Goal: Find specific page/section: Find specific page/section

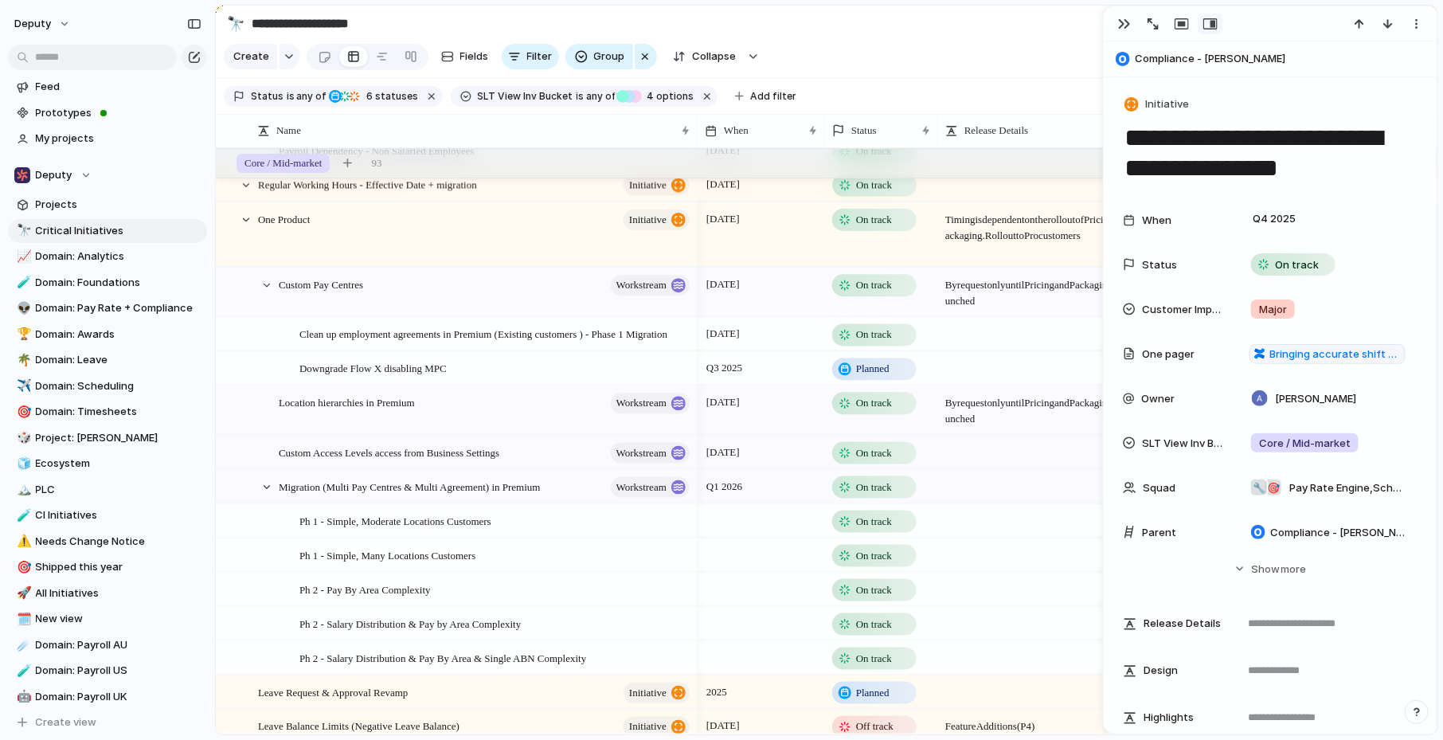
scroll to position [205, 0]
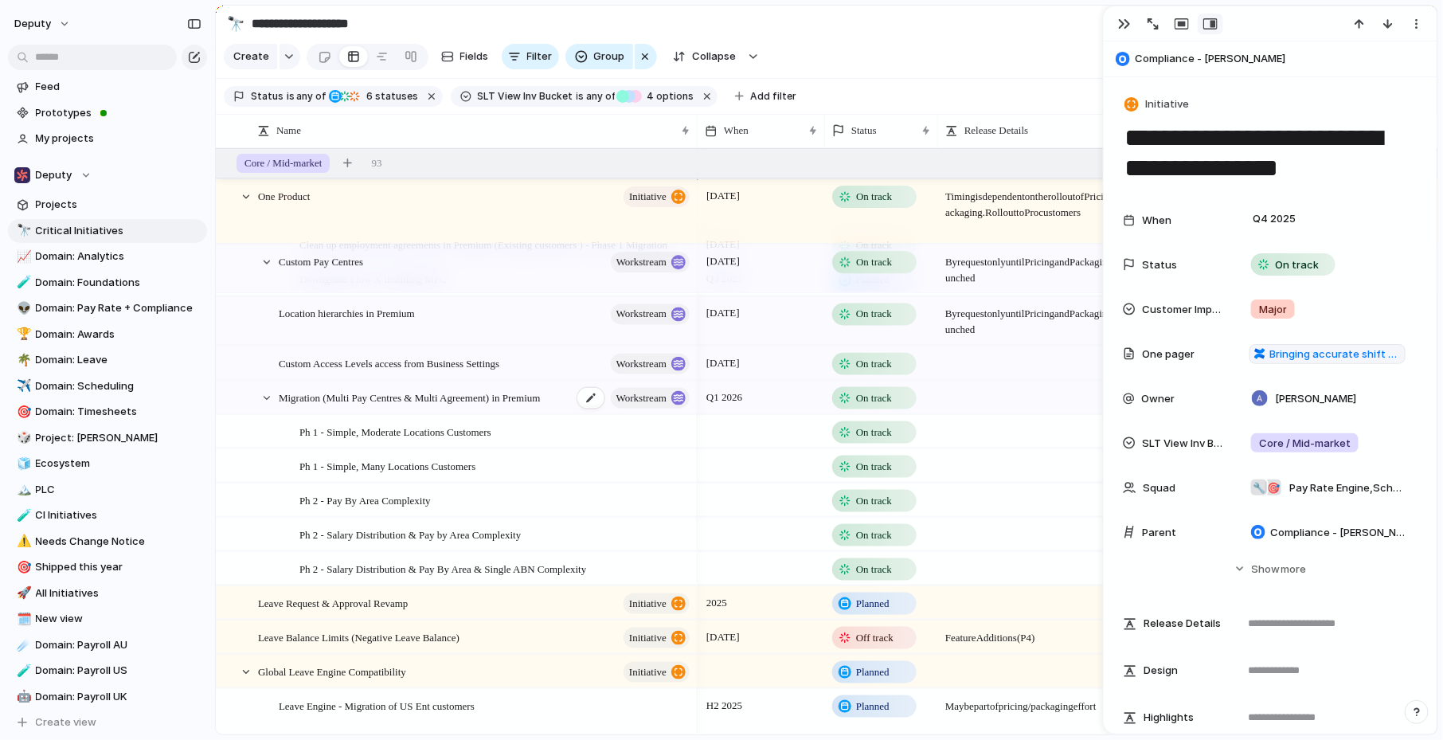
click at [480, 396] on span "Migration (Multi Pay Centres & Multi Agreement) in Premium" at bounding box center [410, 396] width 262 height 18
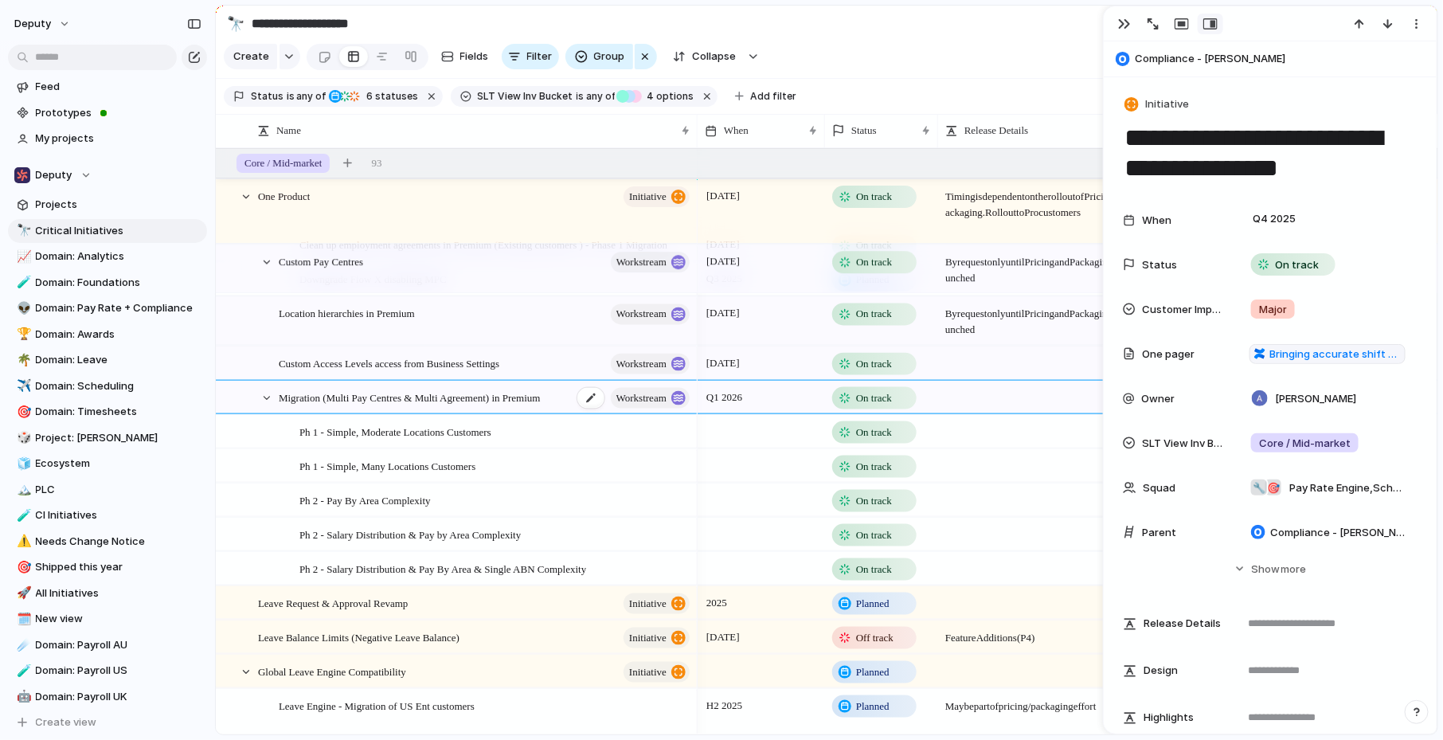
type textarea "**********"
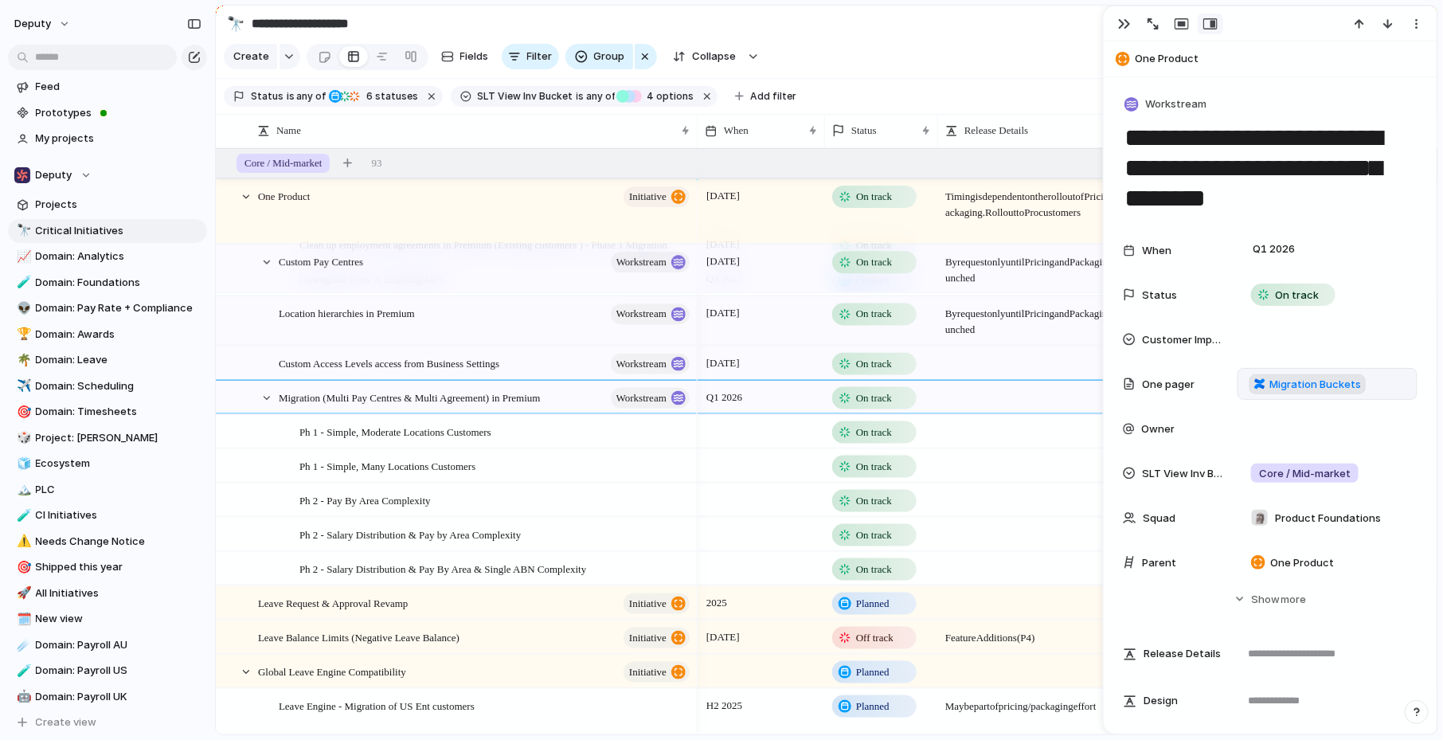
click at [1275, 382] on span "Migration Buckets" at bounding box center [1316, 385] width 92 height 16
click at [366, 387] on span "Migration (Multi Pay Centres & Multi Agreement) in Premium" at bounding box center [410, 396] width 262 height 18
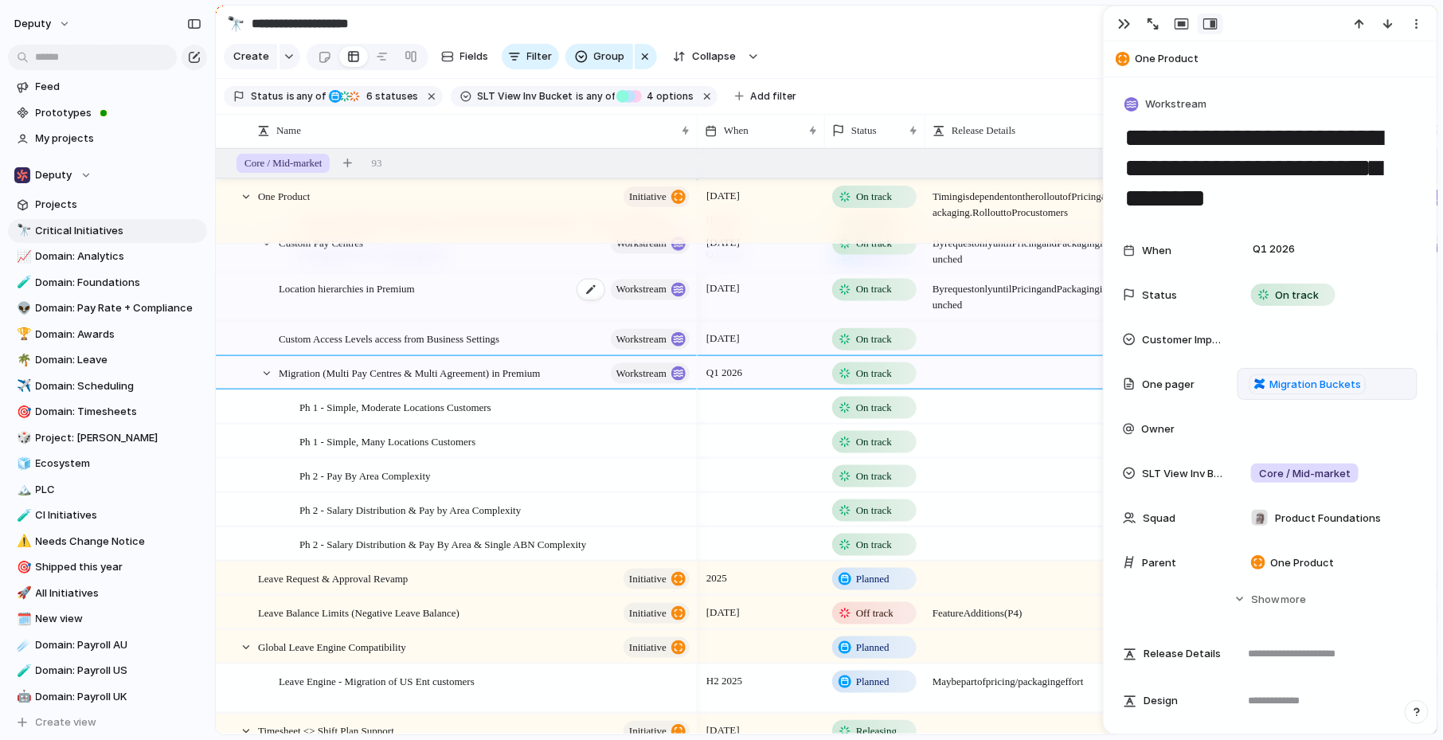
scroll to position [341, 0]
